Goal: Find specific page/section: Find specific page/section

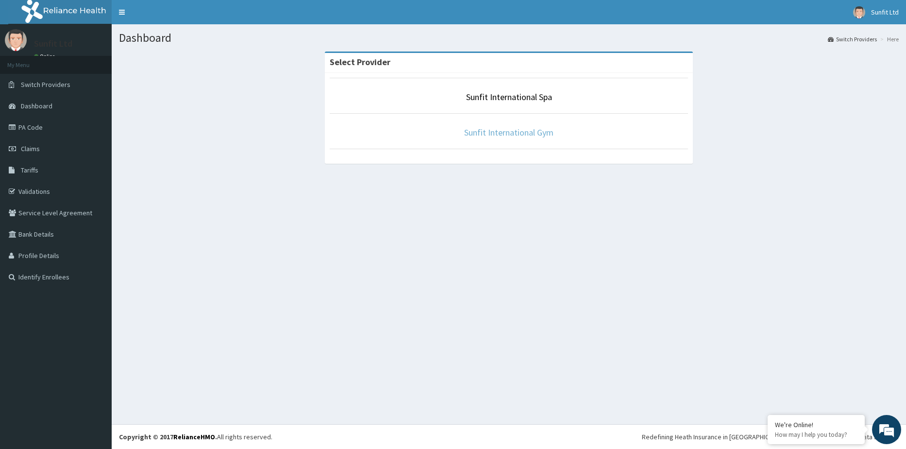
click at [514, 136] on link "Sunfit International Gym" at bounding box center [508, 132] width 89 height 11
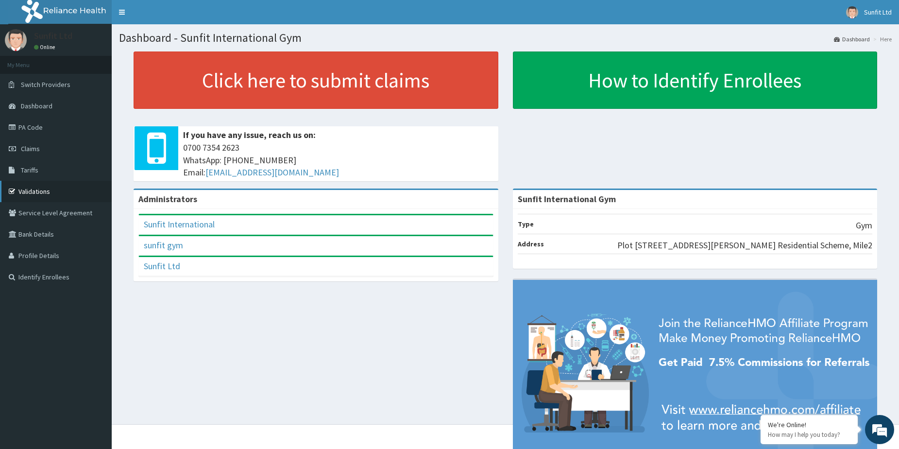
click at [32, 185] on link "Validations" at bounding box center [56, 191] width 112 height 21
